Goal: Information Seeking & Learning: Learn about a topic

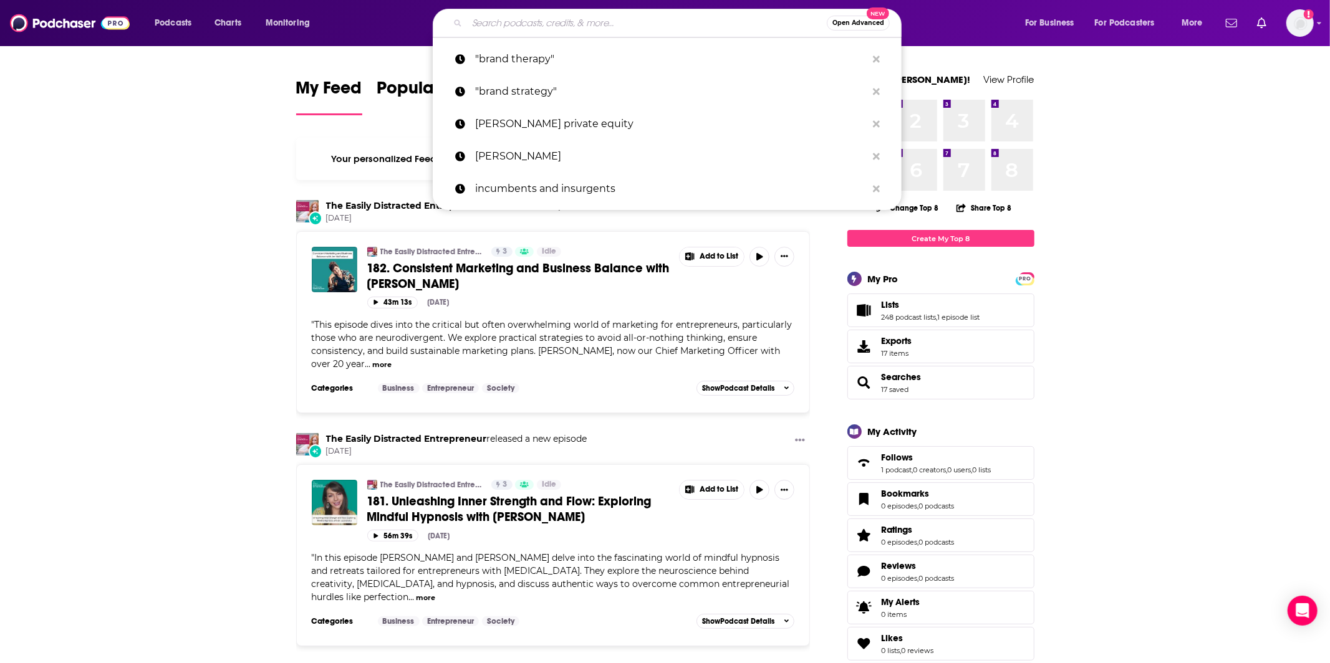
click at [673, 27] on input "Search podcasts, credits, & more..." at bounding box center [647, 23] width 360 height 20
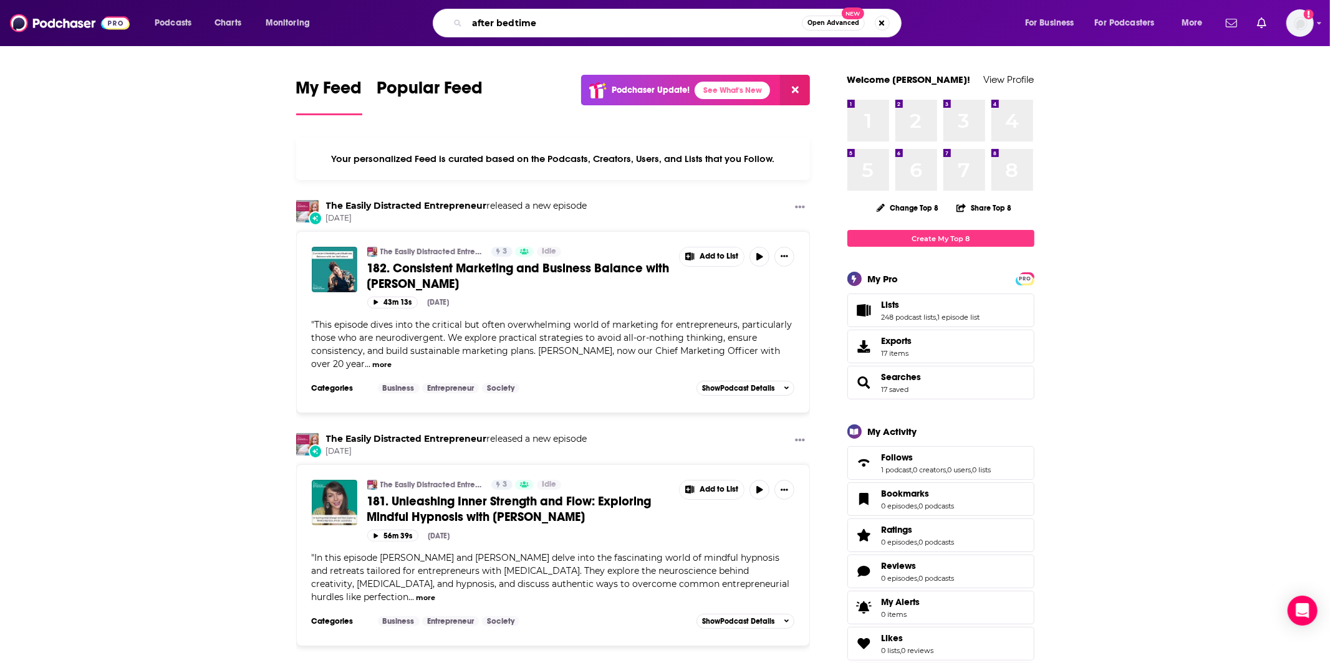
type input "after bedtime"
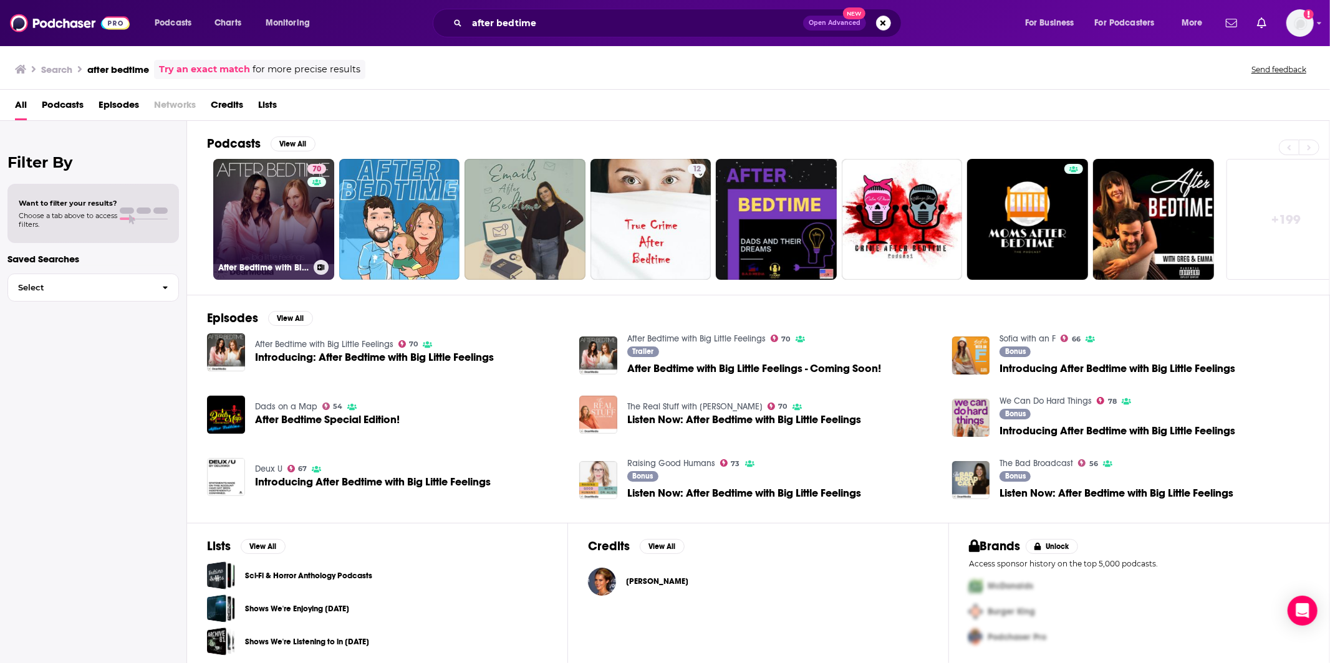
click at [239, 208] on link "70 After Bedtime with Big Little Feelings" at bounding box center [273, 219] width 121 height 121
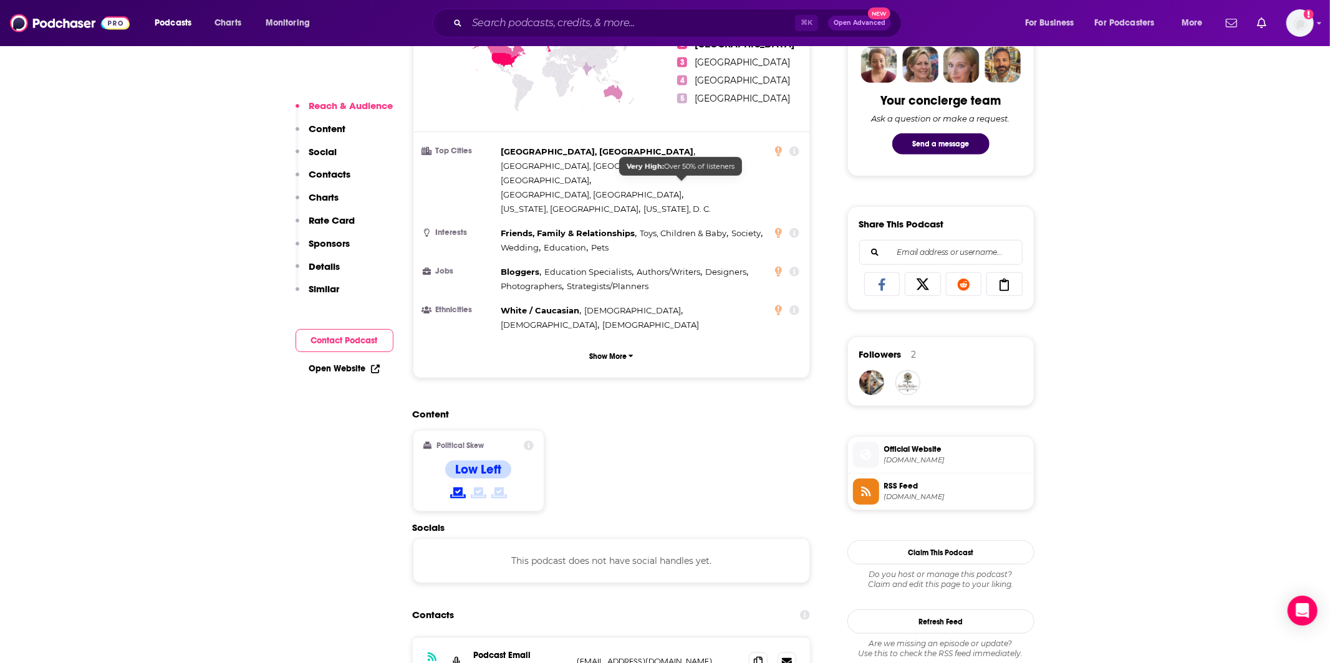
scroll to position [625, 0]
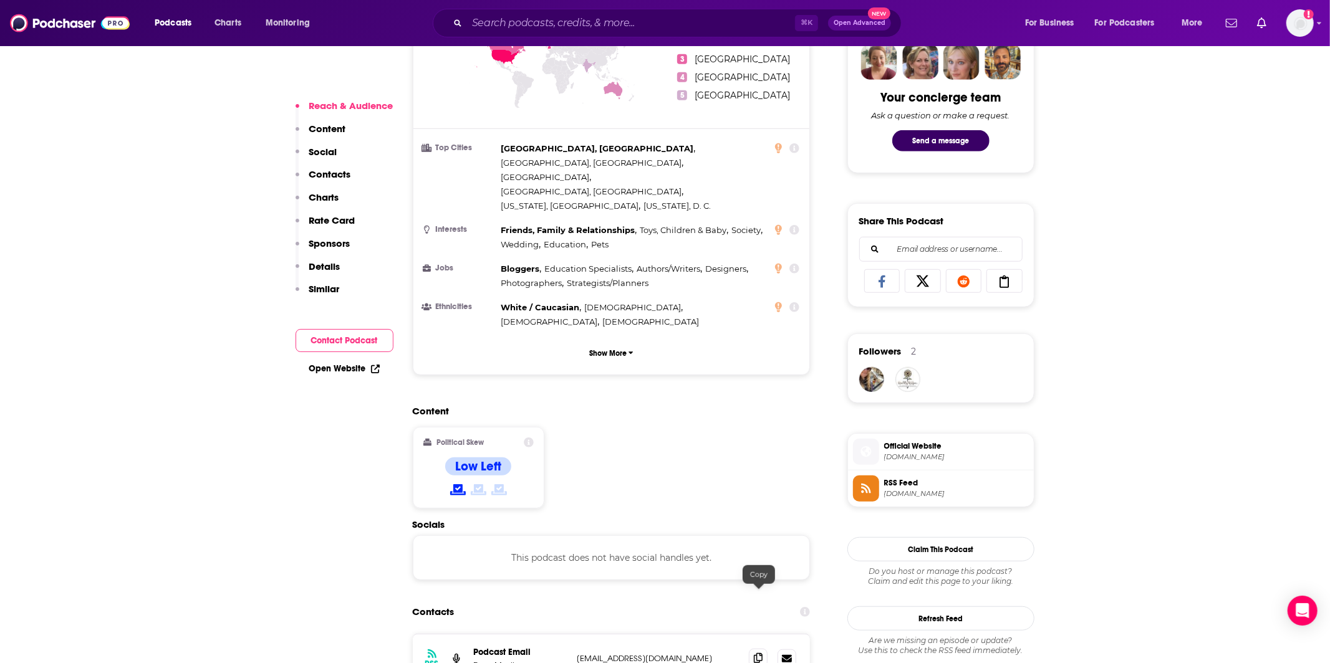
click at [767, 649] on span at bounding box center [758, 658] width 19 height 19
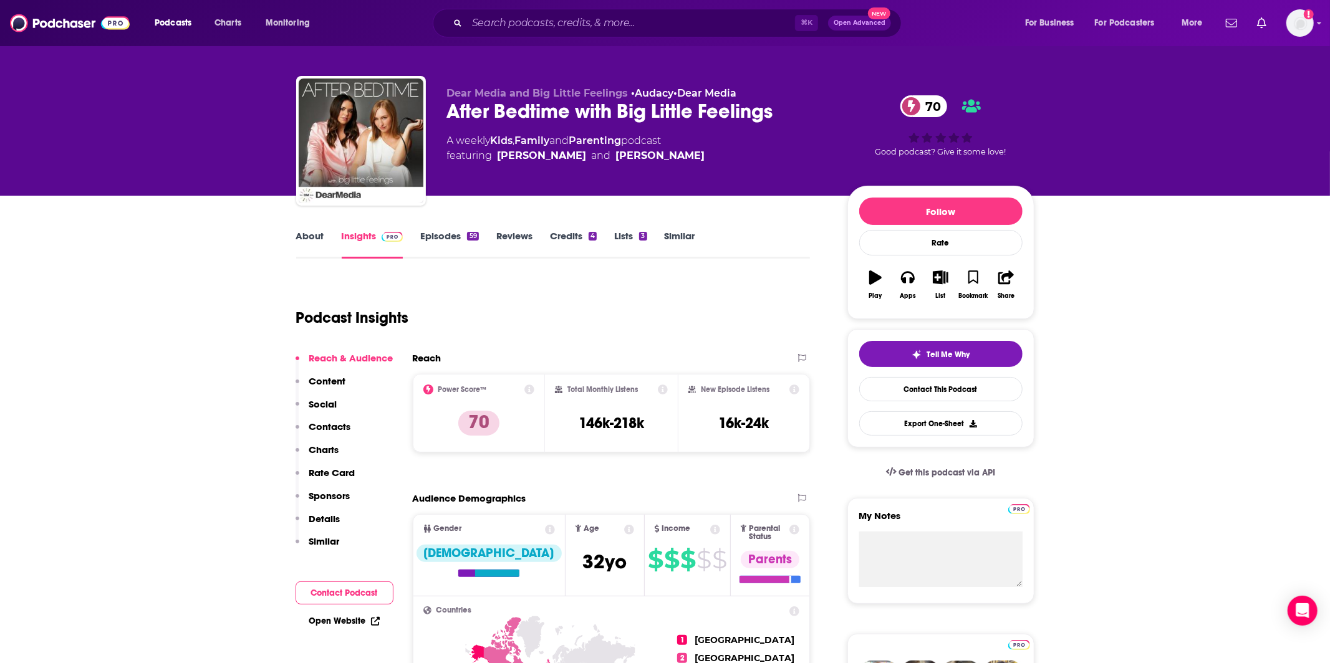
scroll to position [0, 0]
